Goal: Task Accomplishment & Management: Complete application form

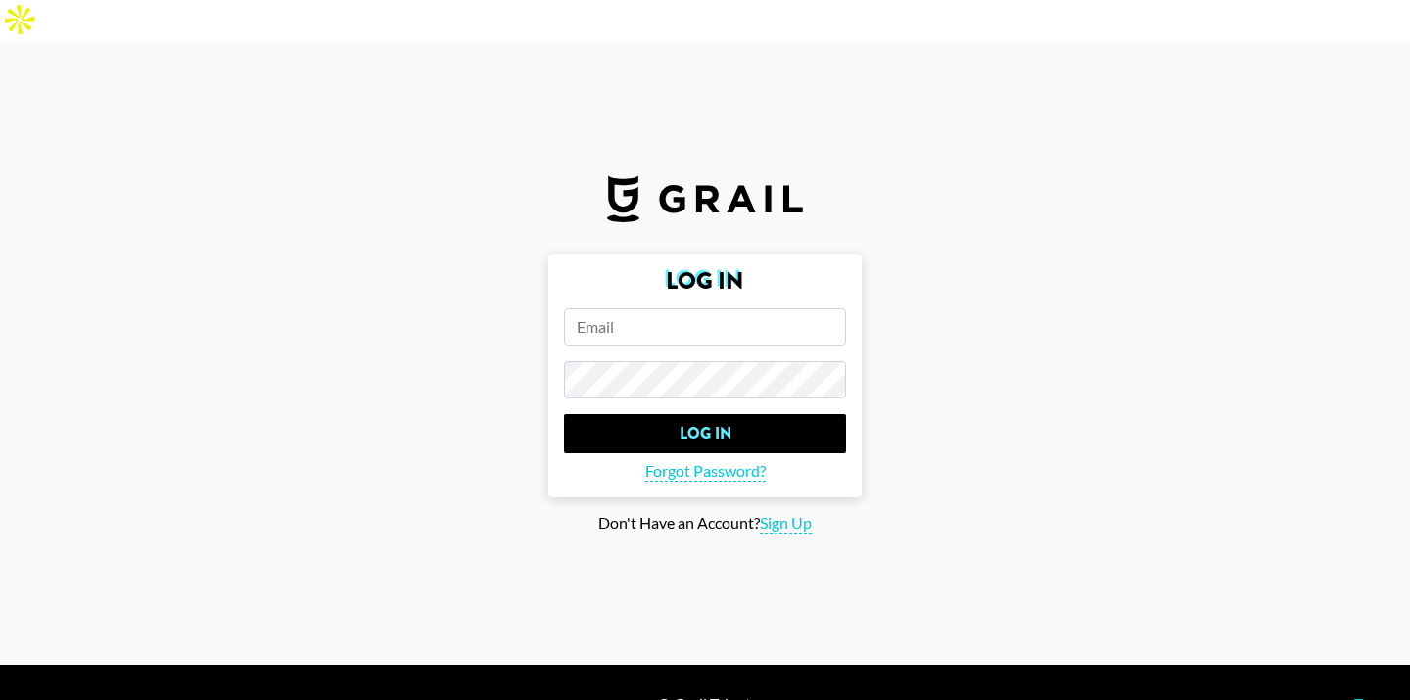
click at [670, 308] on input "email" at bounding box center [705, 326] width 282 height 37
click at [786, 513] on span "Sign Up" at bounding box center [786, 523] width 52 height 21
type input "Sign Up"
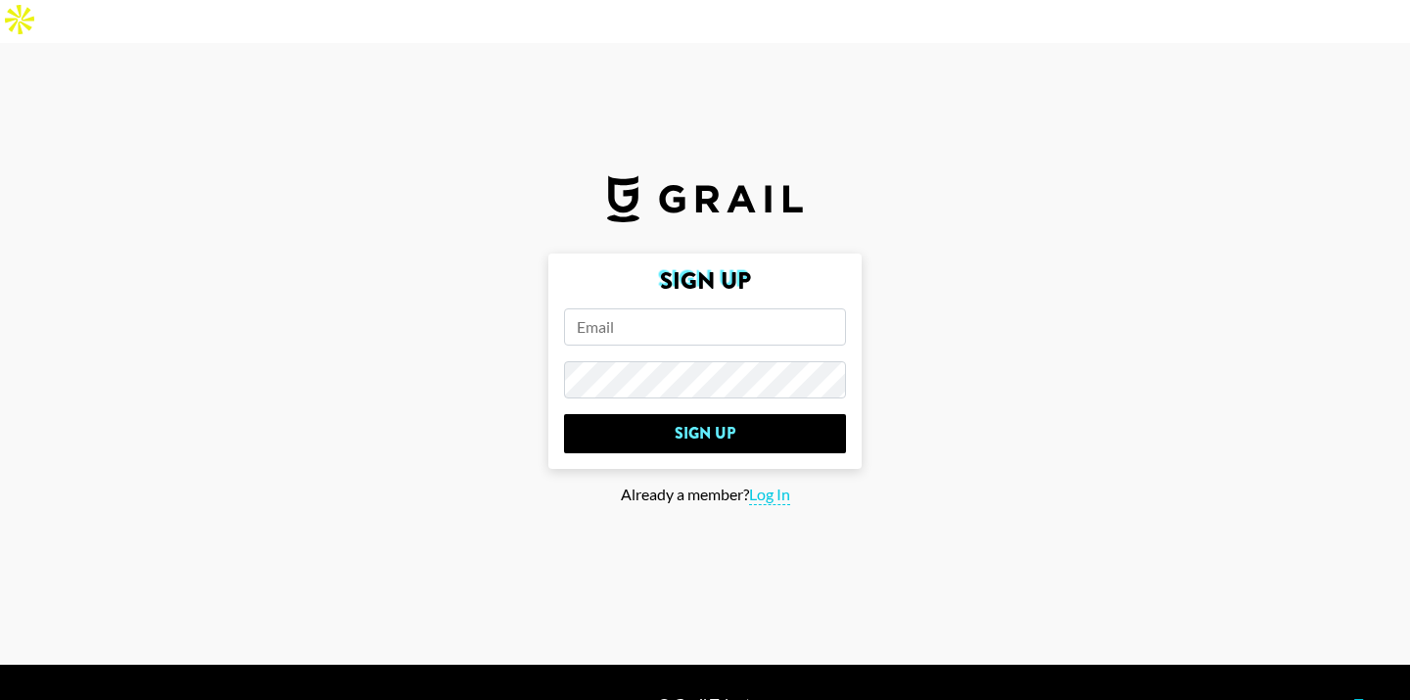
click at [681, 308] on input "email" at bounding box center [705, 326] width 282 height 37
type input "[EMAIL_ADDRESS][DOMAIN_NAME]"
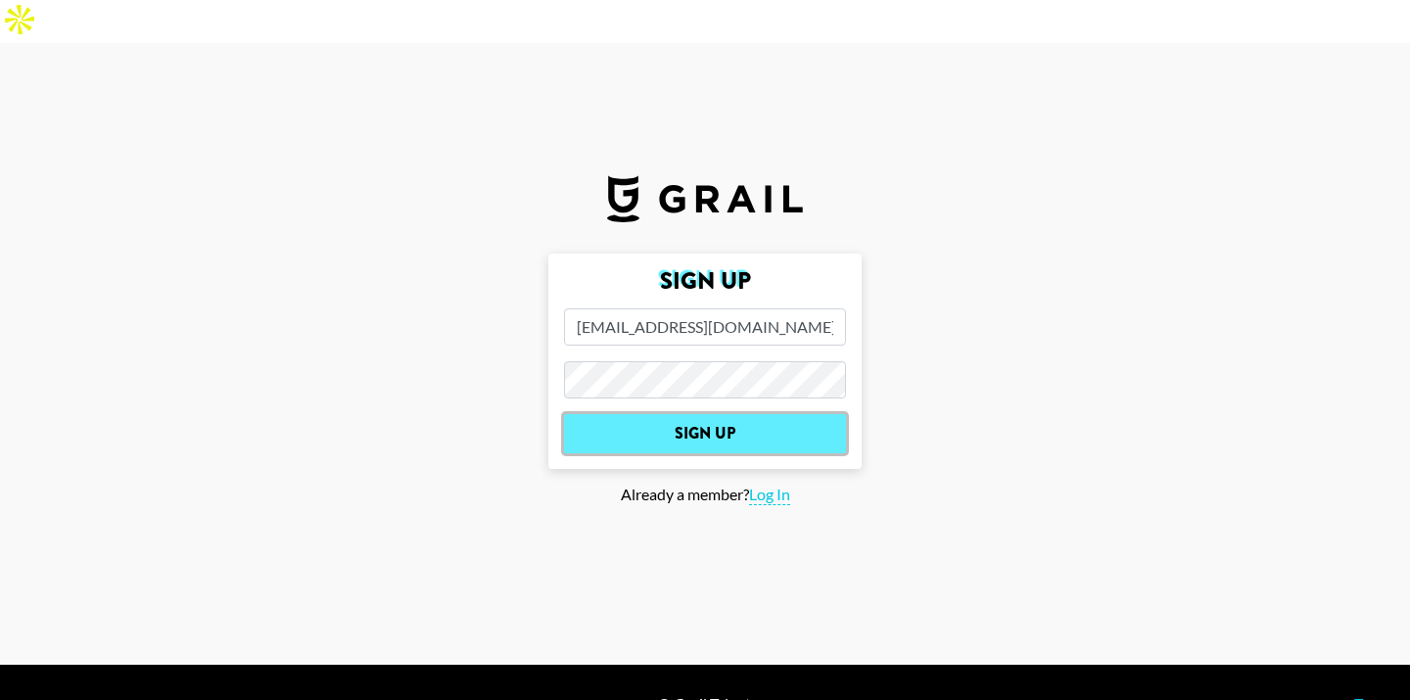
click at [722, 414] on input "Sign Up" at bounding box center [705, 433] width 282 height 39
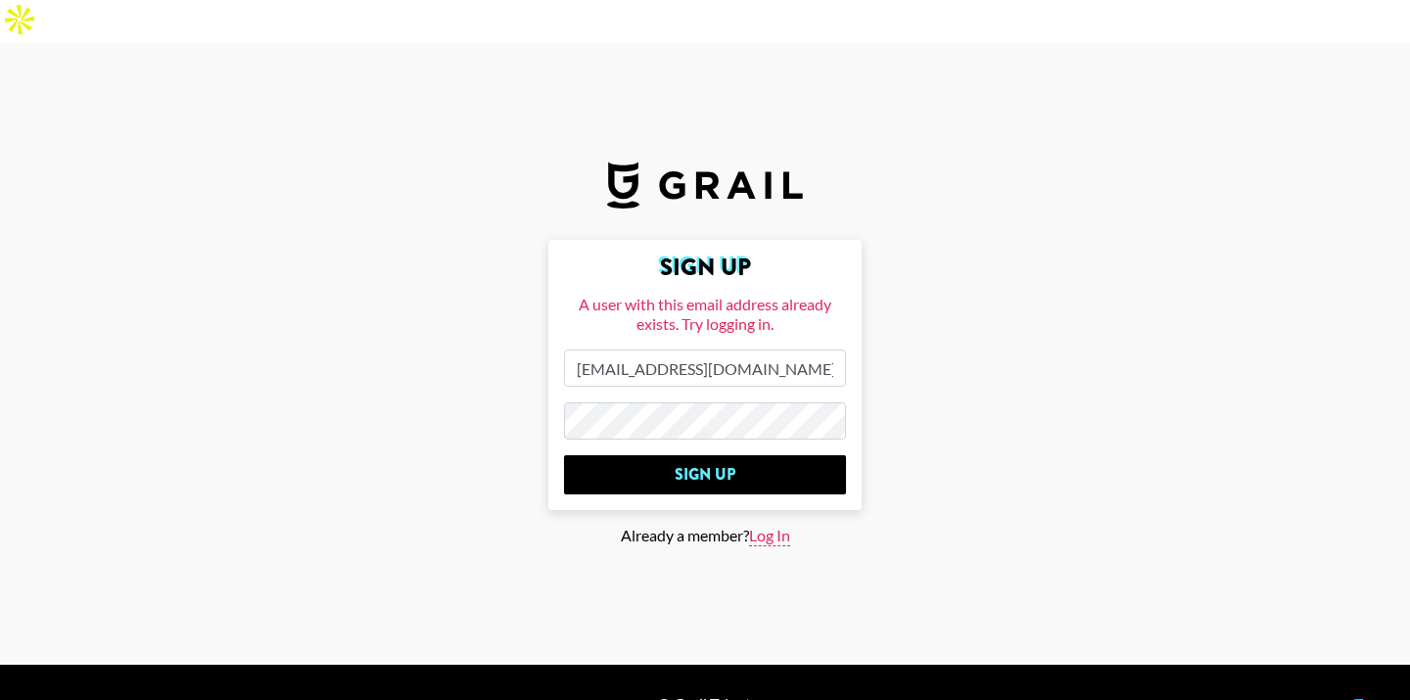
click at [763, 526] on span "Log In" at bounding box center [769, 536] width 41 height 21
type input "Log In"
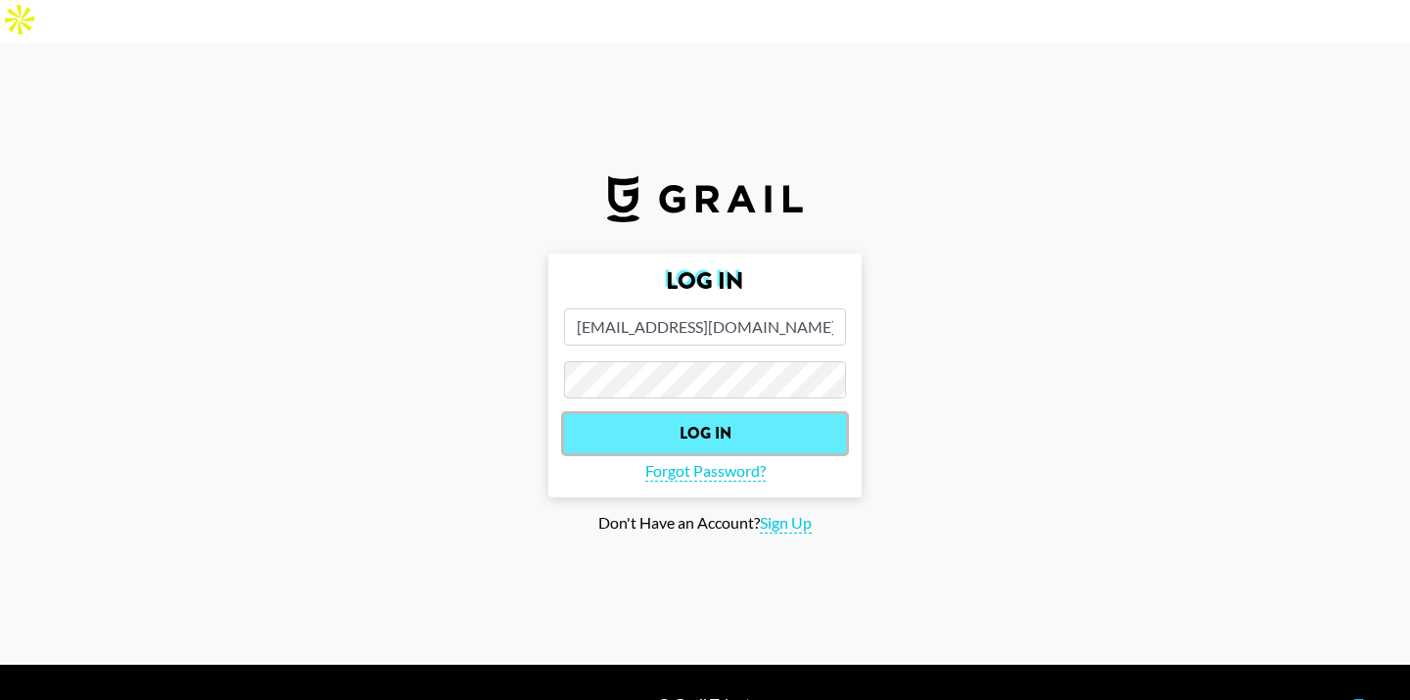
click at [688, 414] on input "Log In" at bounding box center [705, 433] width 282 height 39
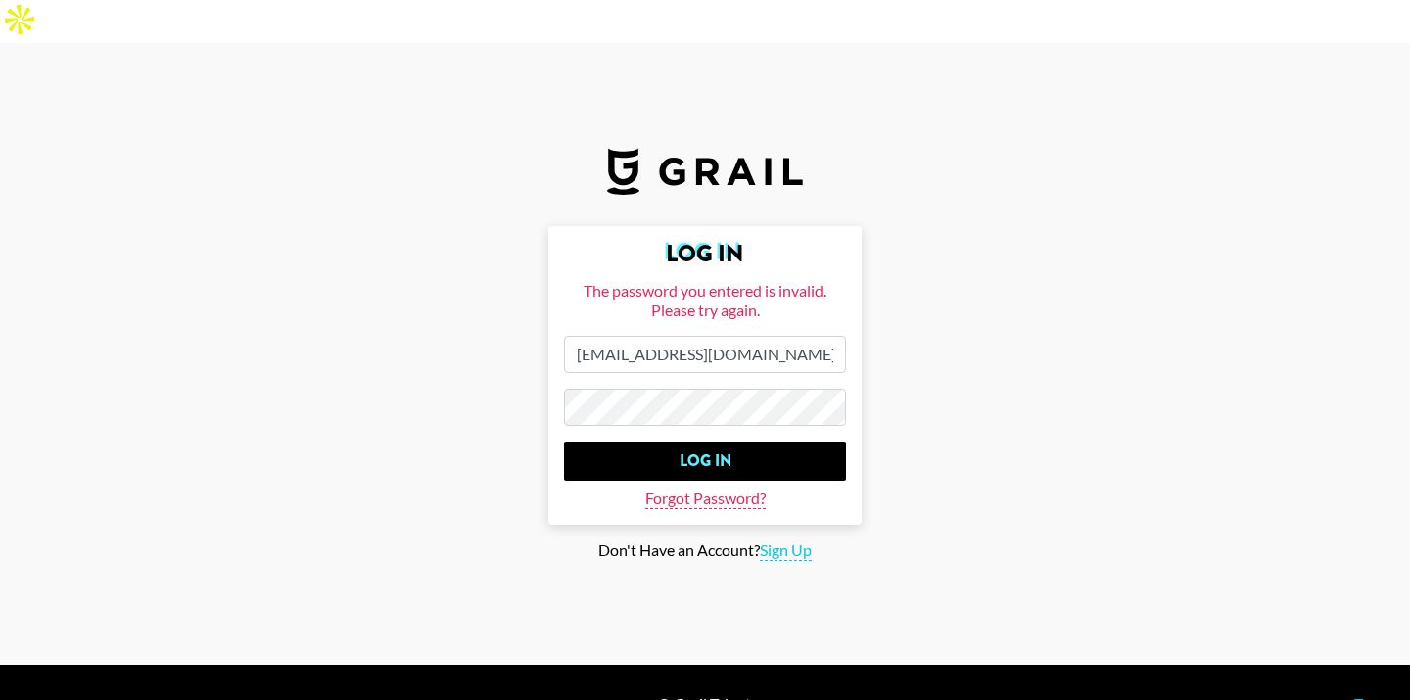
click at [706, 489] on span "Forgot Password?" at bounding box center [705, 499] width 120 height 21
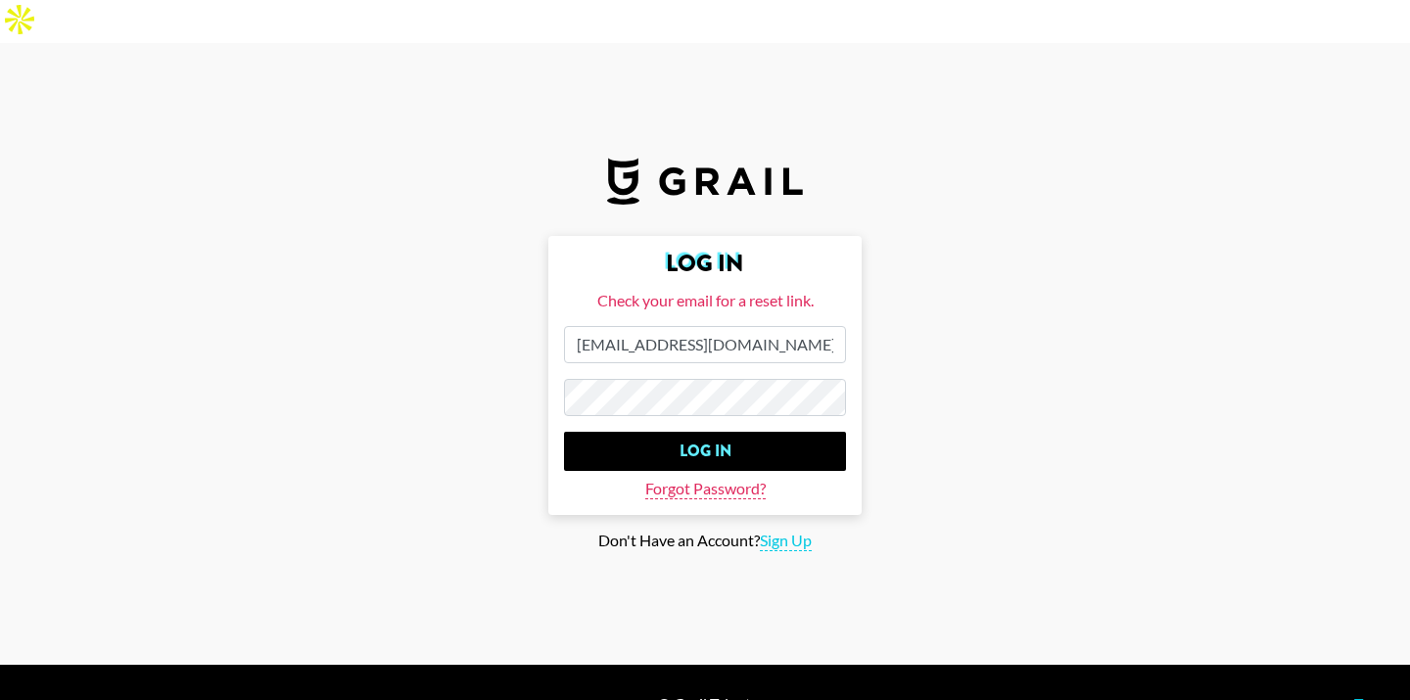
click at [703, 479] on span "Forgot Password?" at bounding box center [705, 489] width 120 height 21
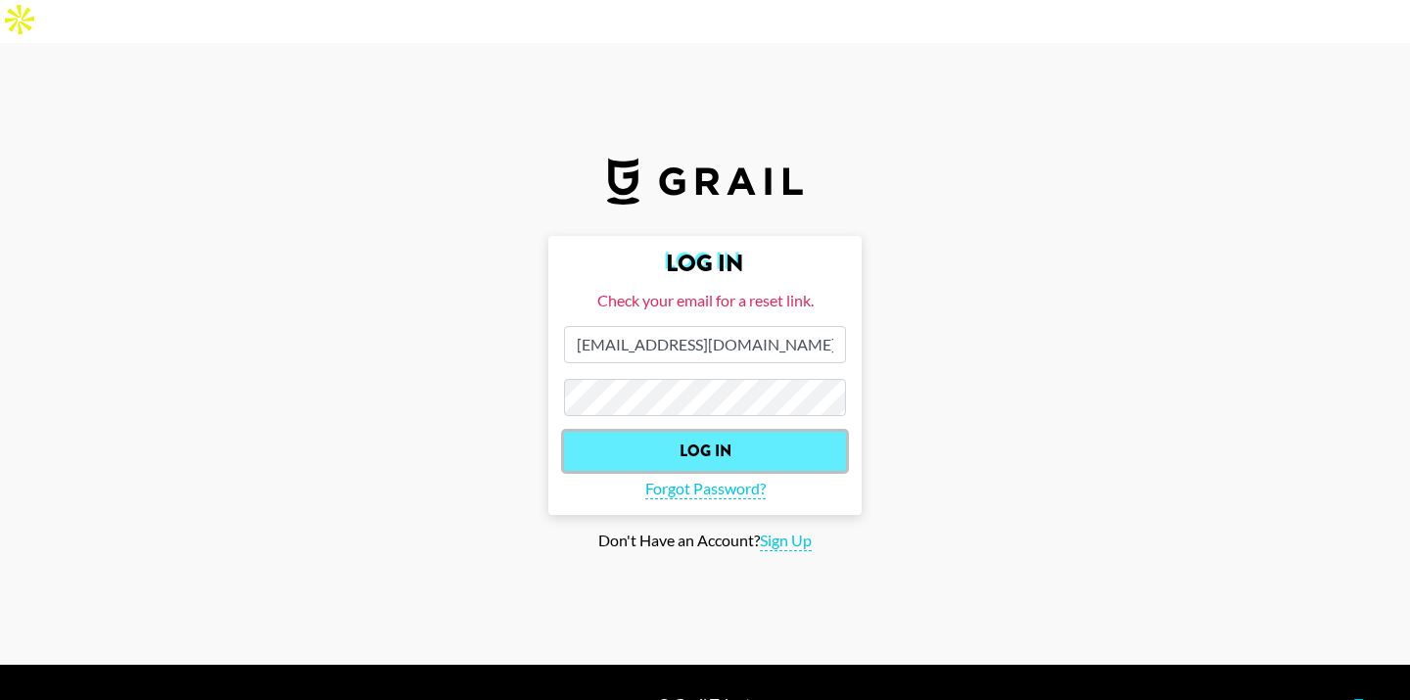
click at [723, 432] on input "Log In" at bounding box center [705, 451] width 282 height 39
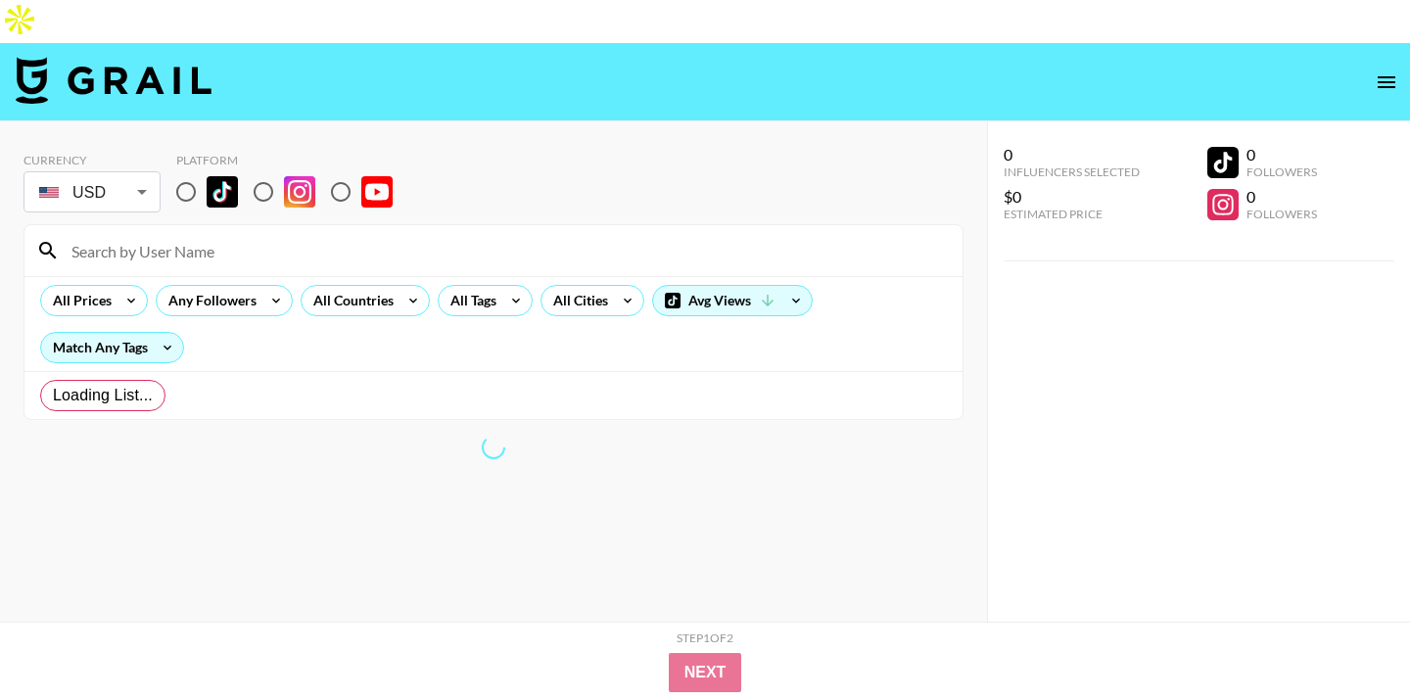
radio input "true"
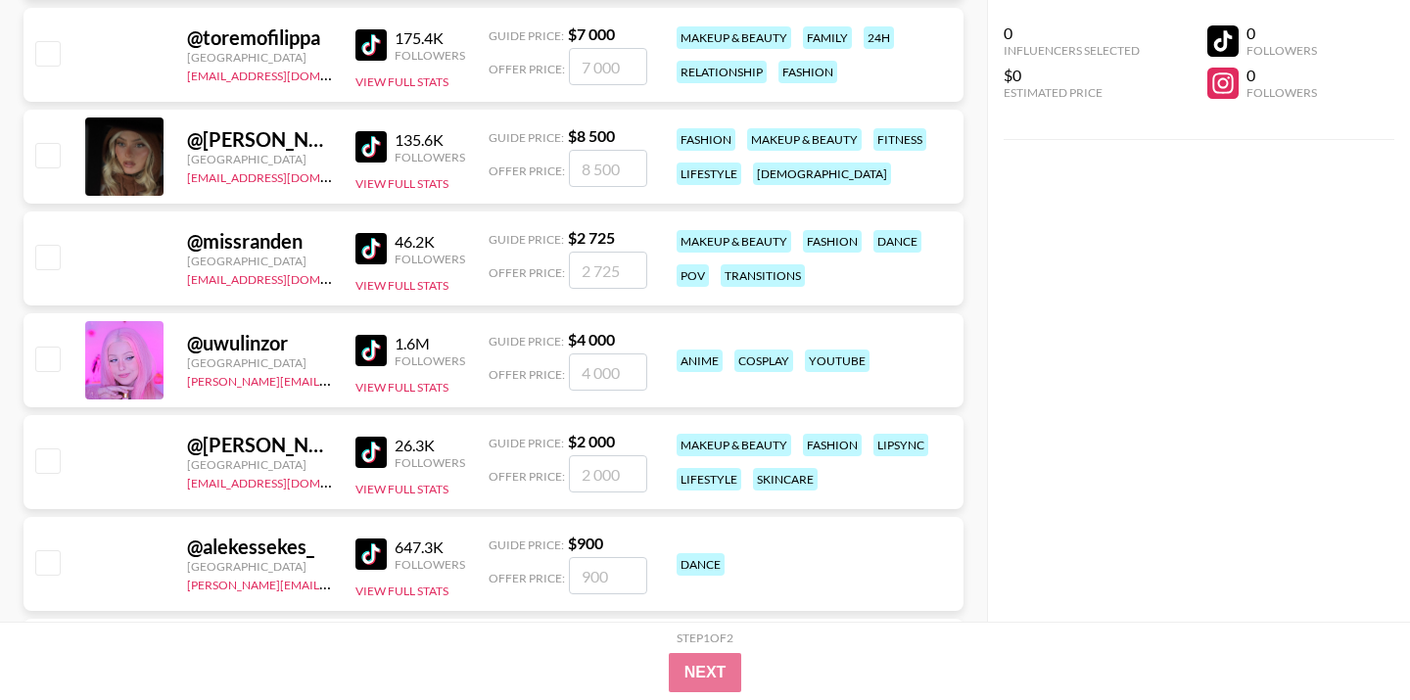
scroll to position [1769, 0]
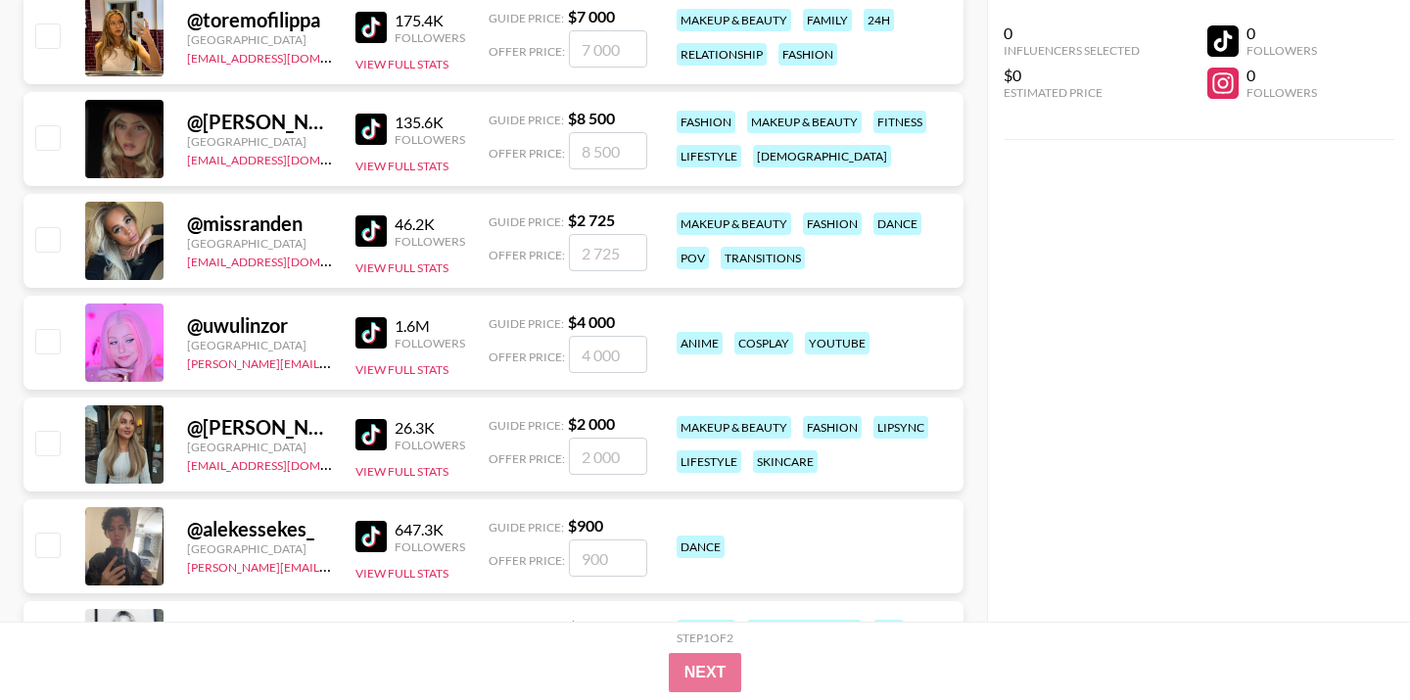
click at [375, 215] on img at bounding box center [370, 230] width 31 height 31
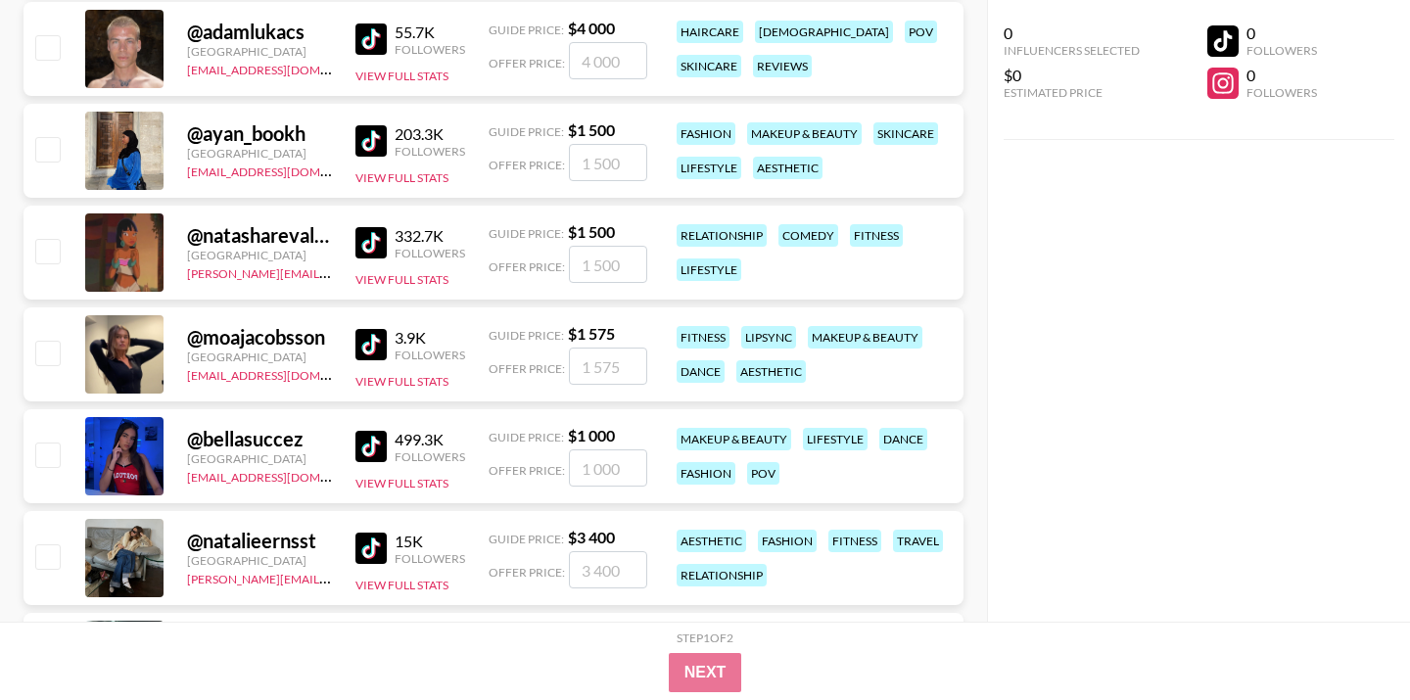
scroll to position [2475, 0]
